Goal: Book appointment/travel/reservation

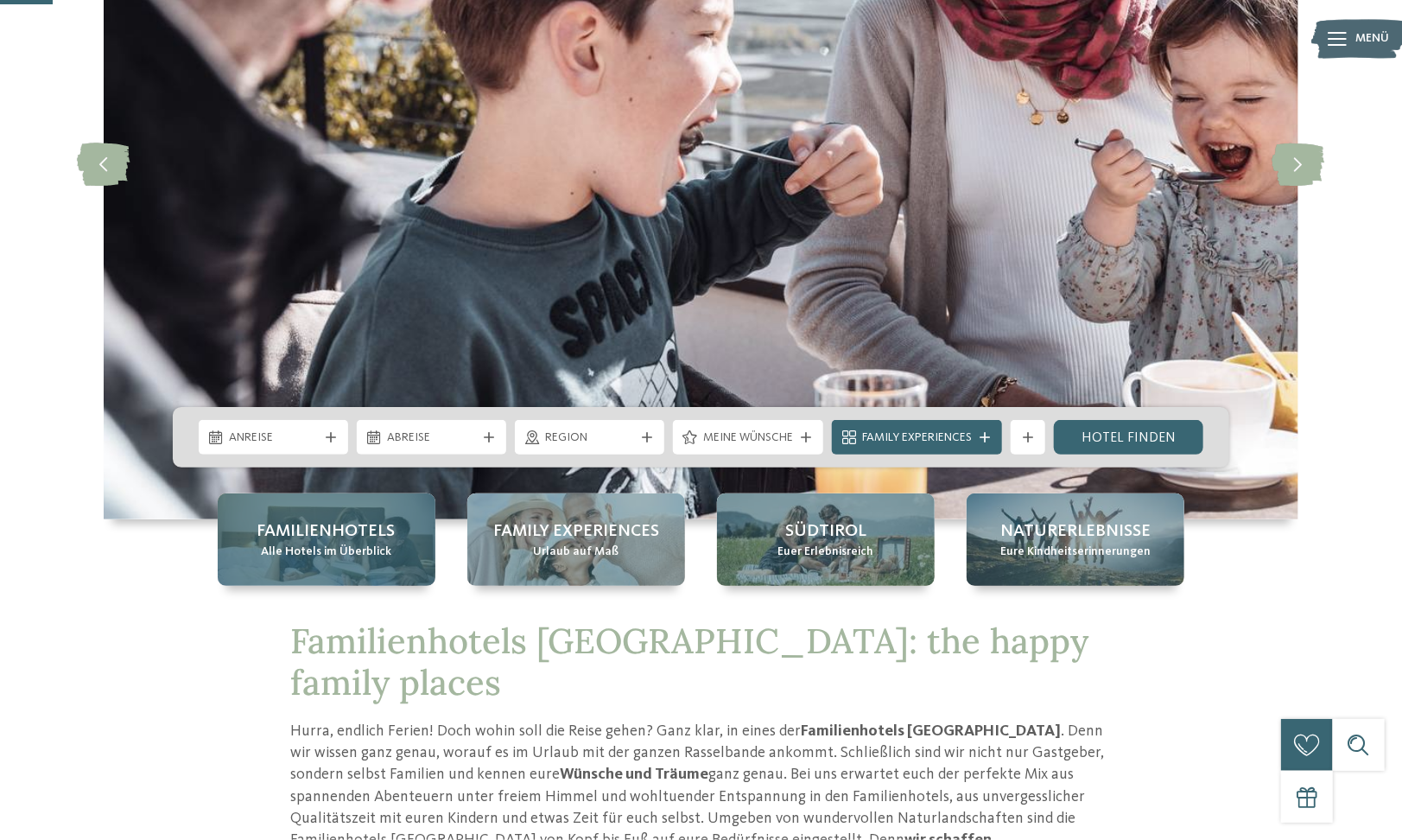
click at [419, 554] on div "Familienhotels Alle Hotels im Überblick" at bounding box center [327, 539] width 218 height 93
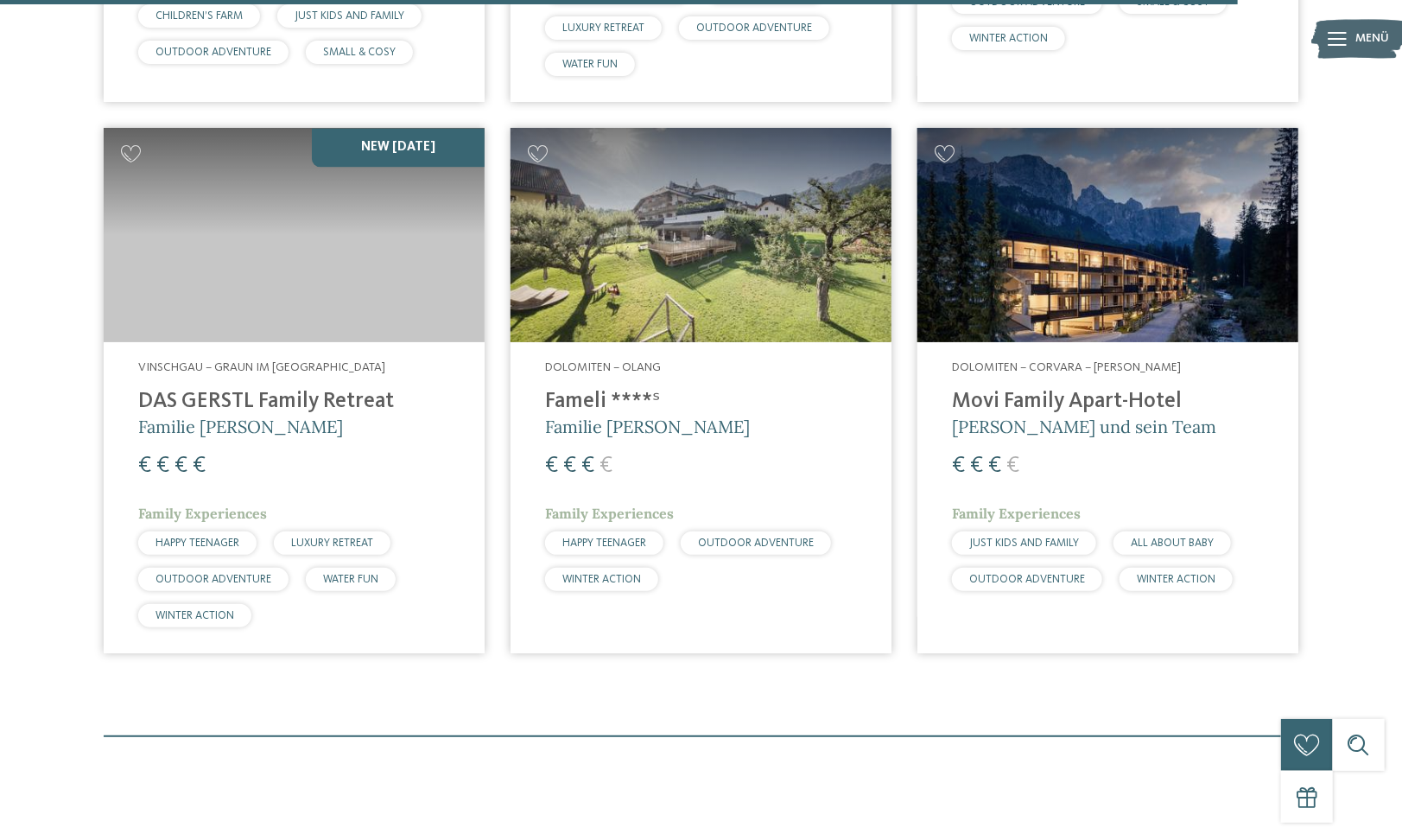
scroll to position [5011, 0]
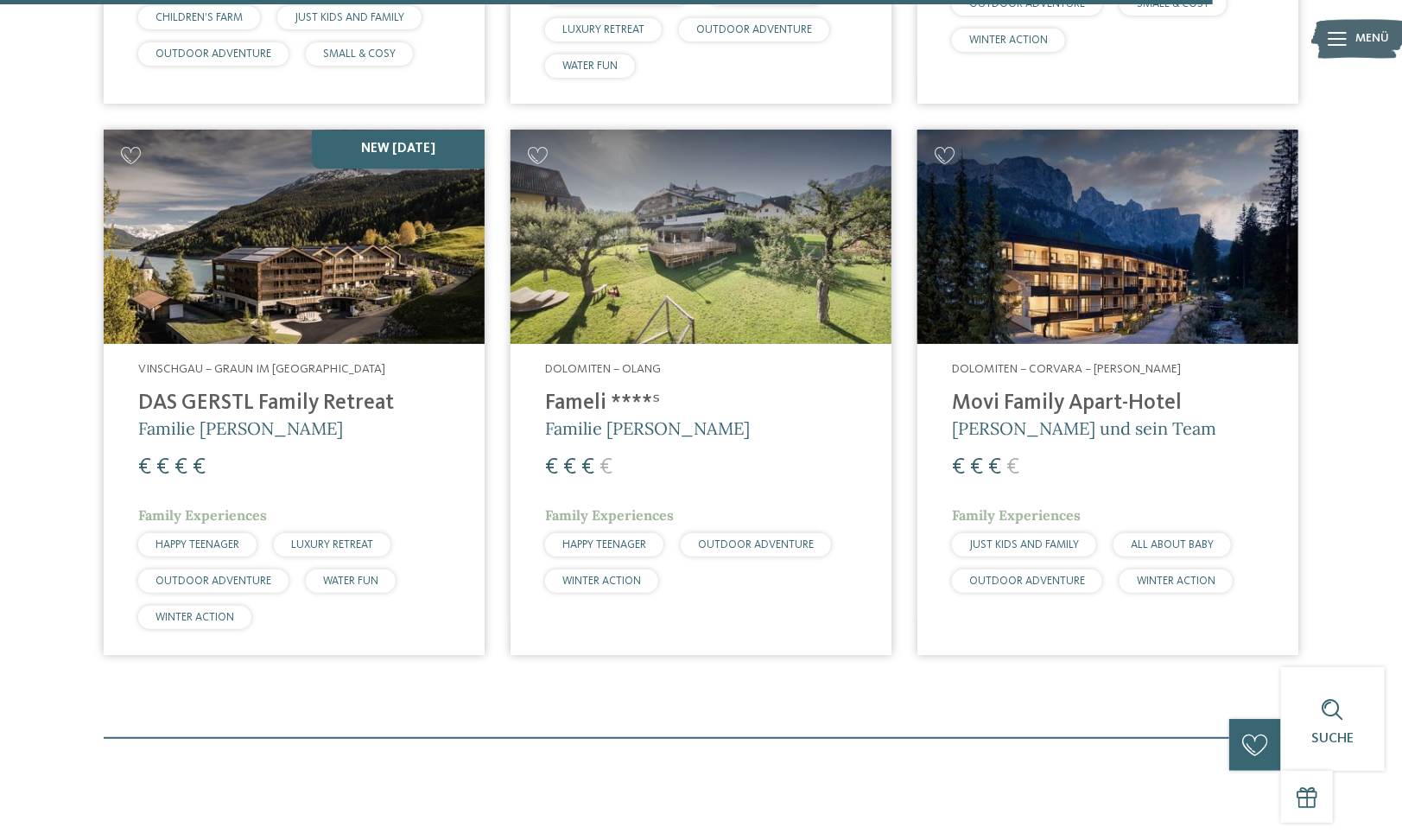
click at [406, 205] on img at bounding box center [294, 236] width 381 height 214
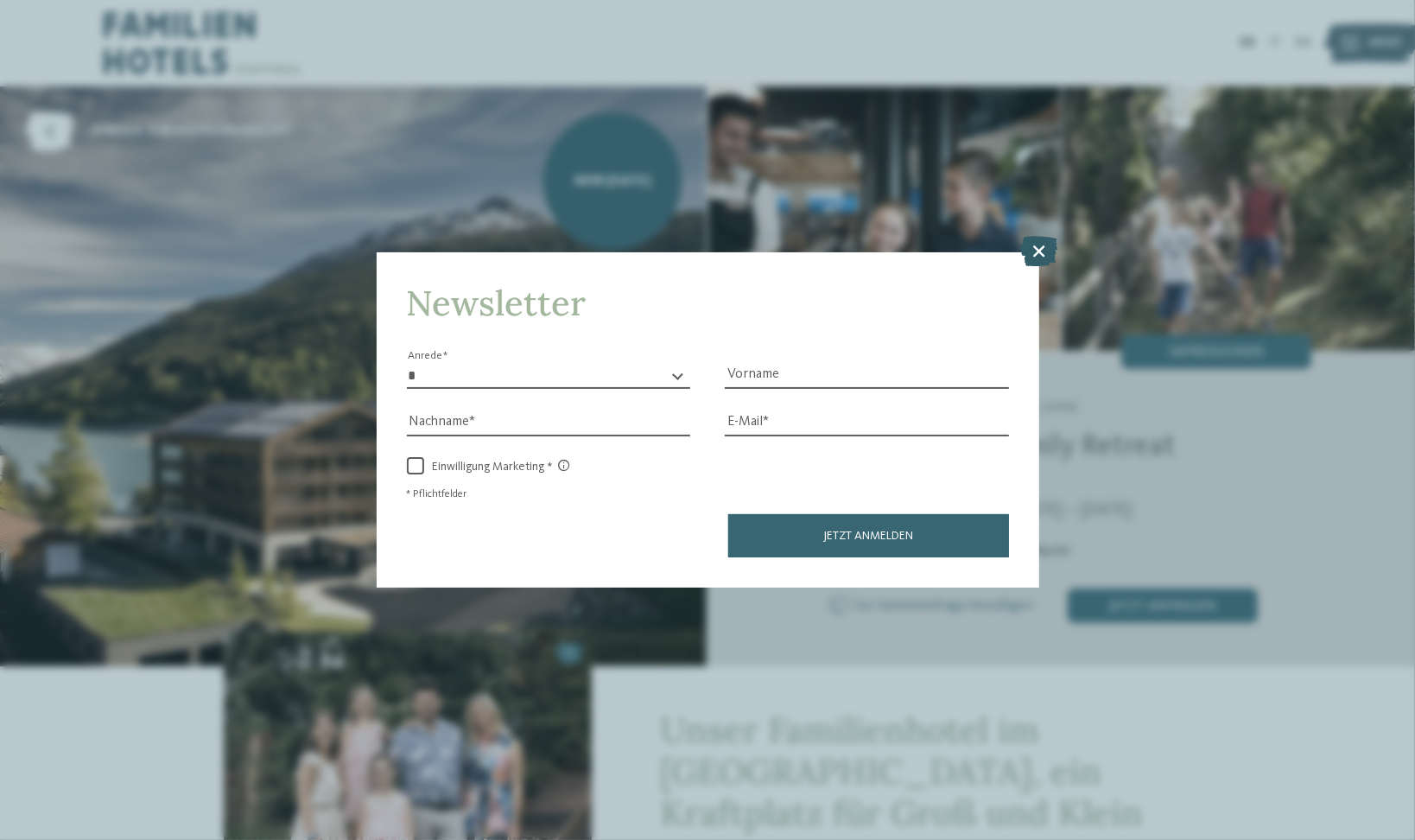
click at [1037, 240] on icon at bounding box center [1039, 251] width 37 height 30
